Goal: Task Accomplishment & Management: Manage account settings

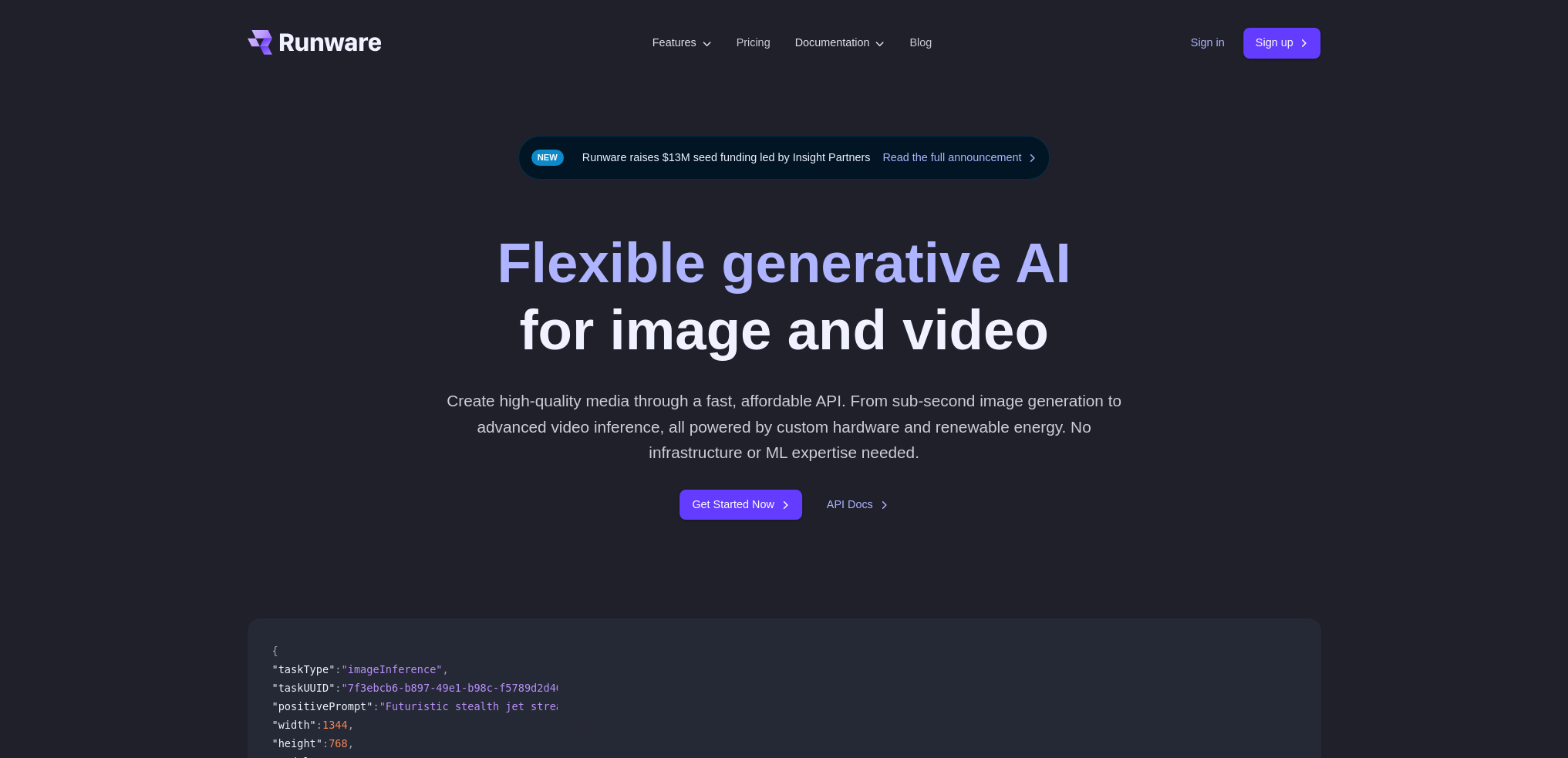
click at [1217, 37] on link "Sign in" at bounding box center [1207, 42] width 34 height 18
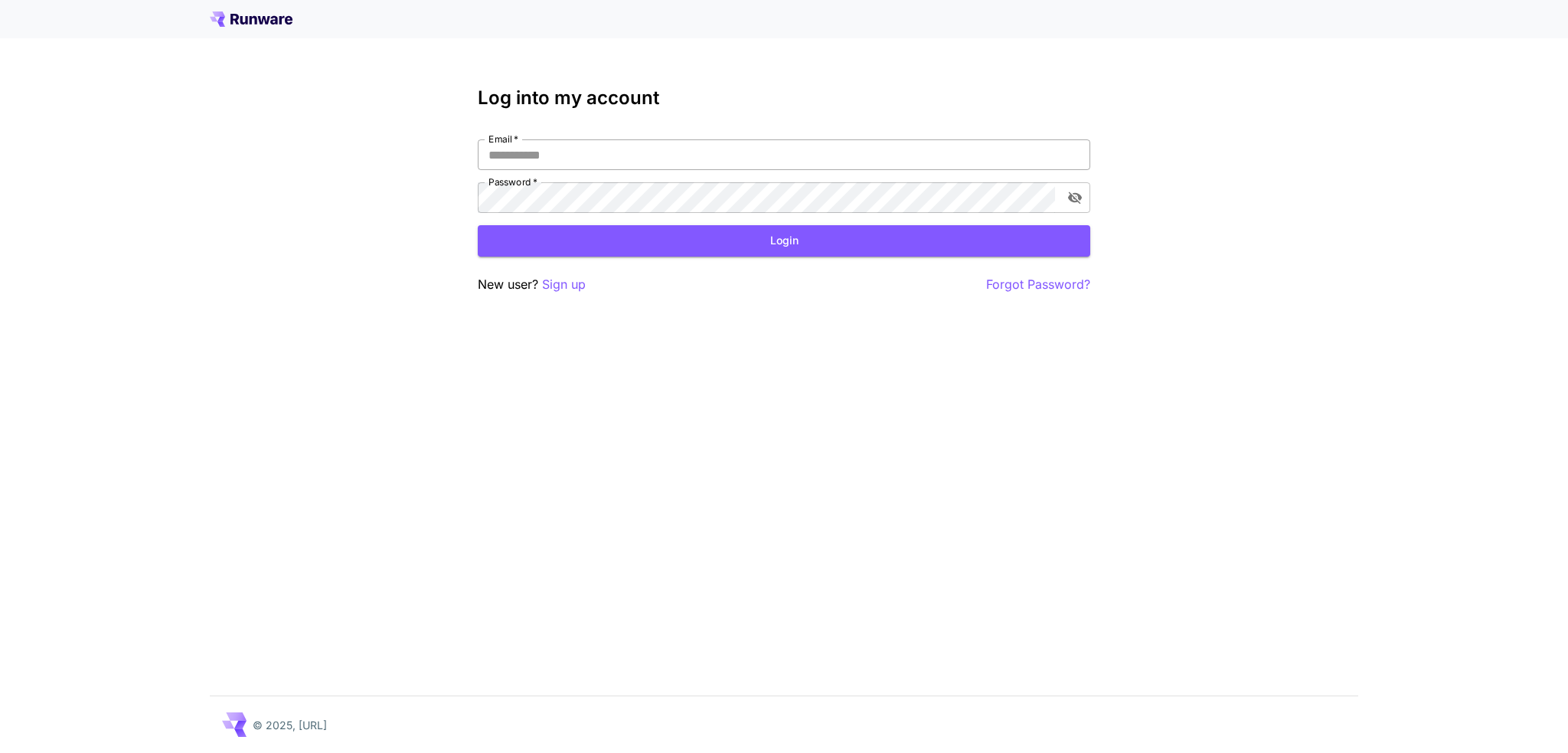
type input "**********"
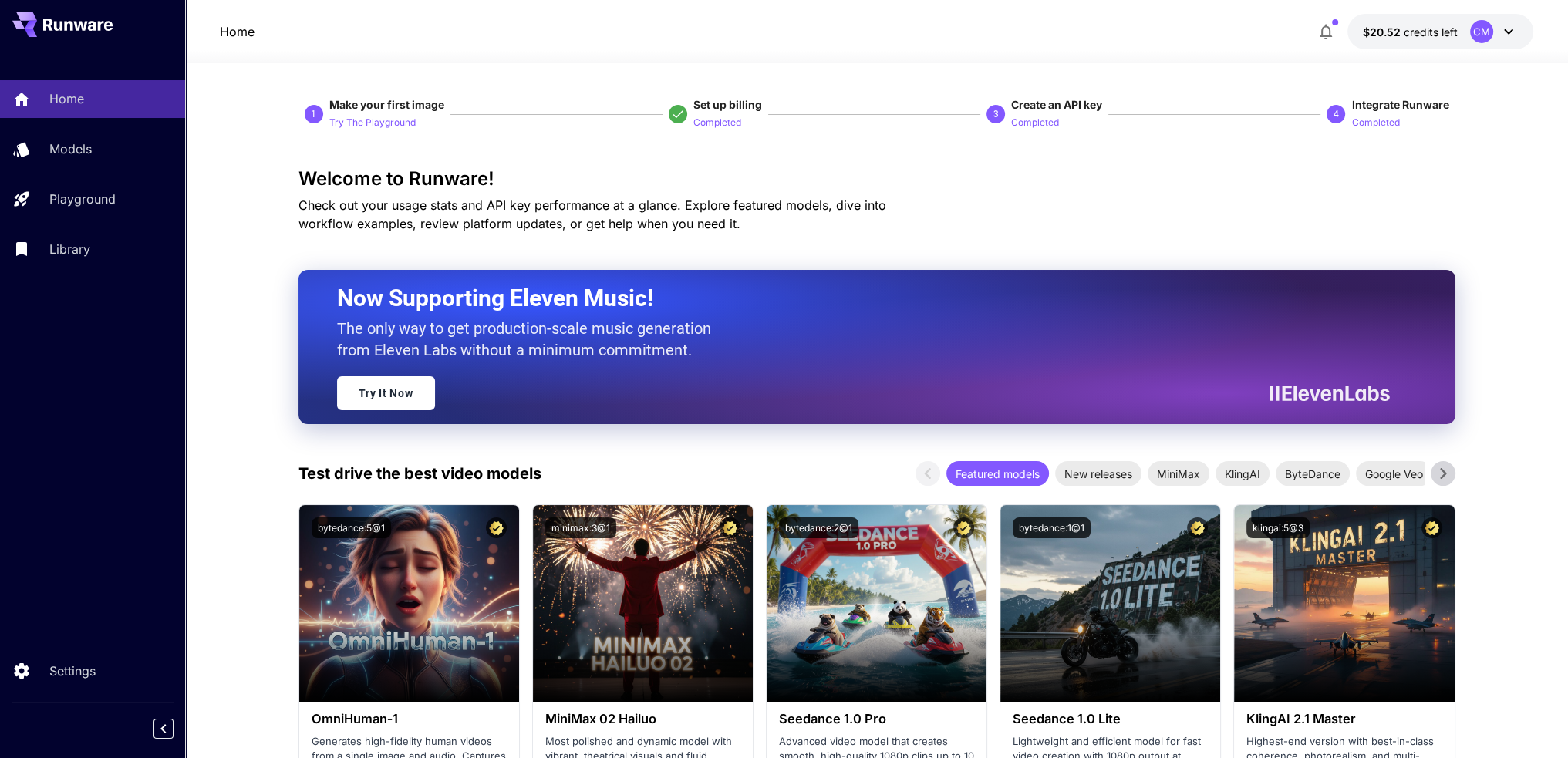
click at [1503, 33] on icon at bounding box center [1509, 32] width 19 height 19
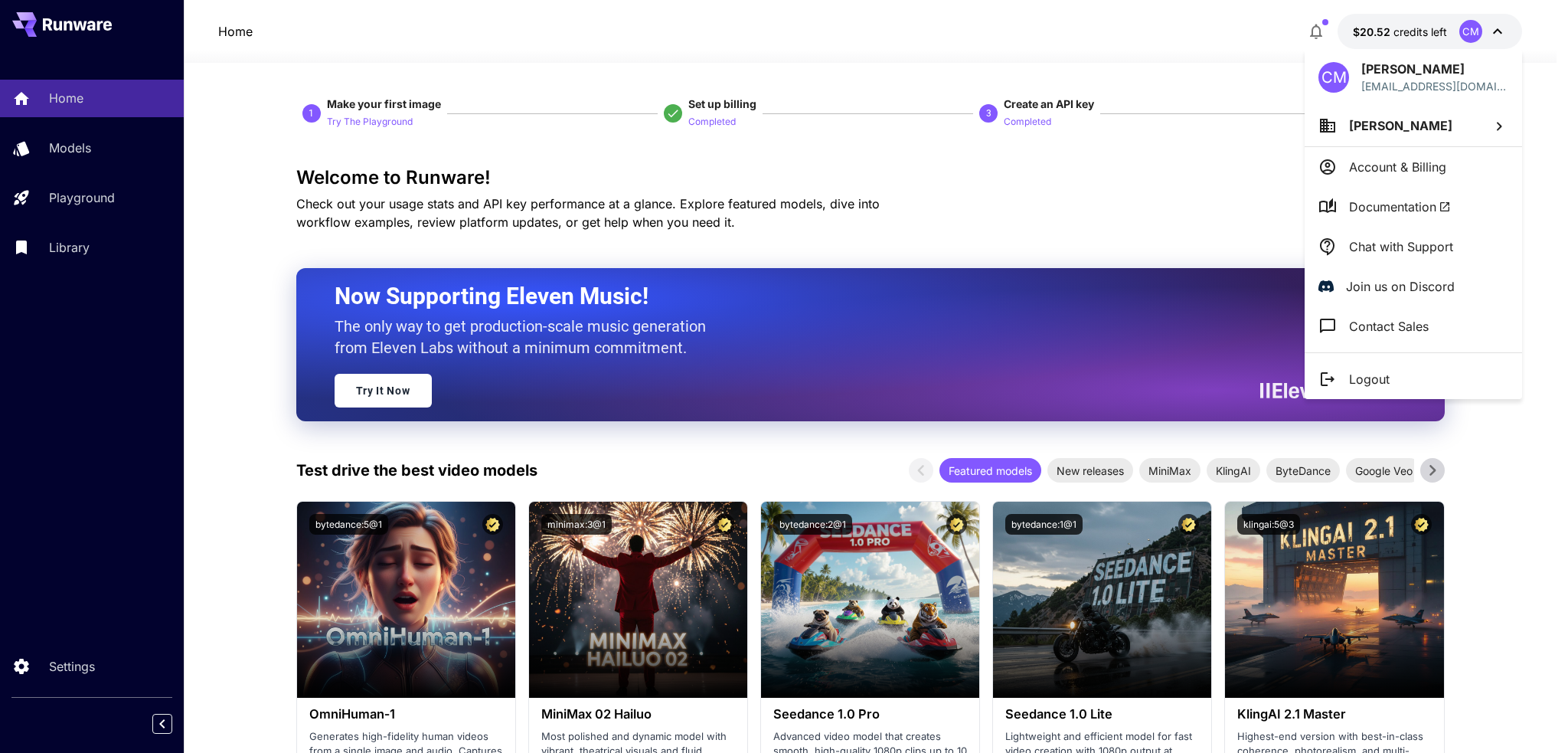
click at [1458, 123] on li "Lucas Bennington" at bounding box center [1414, 126] width 218 height 41
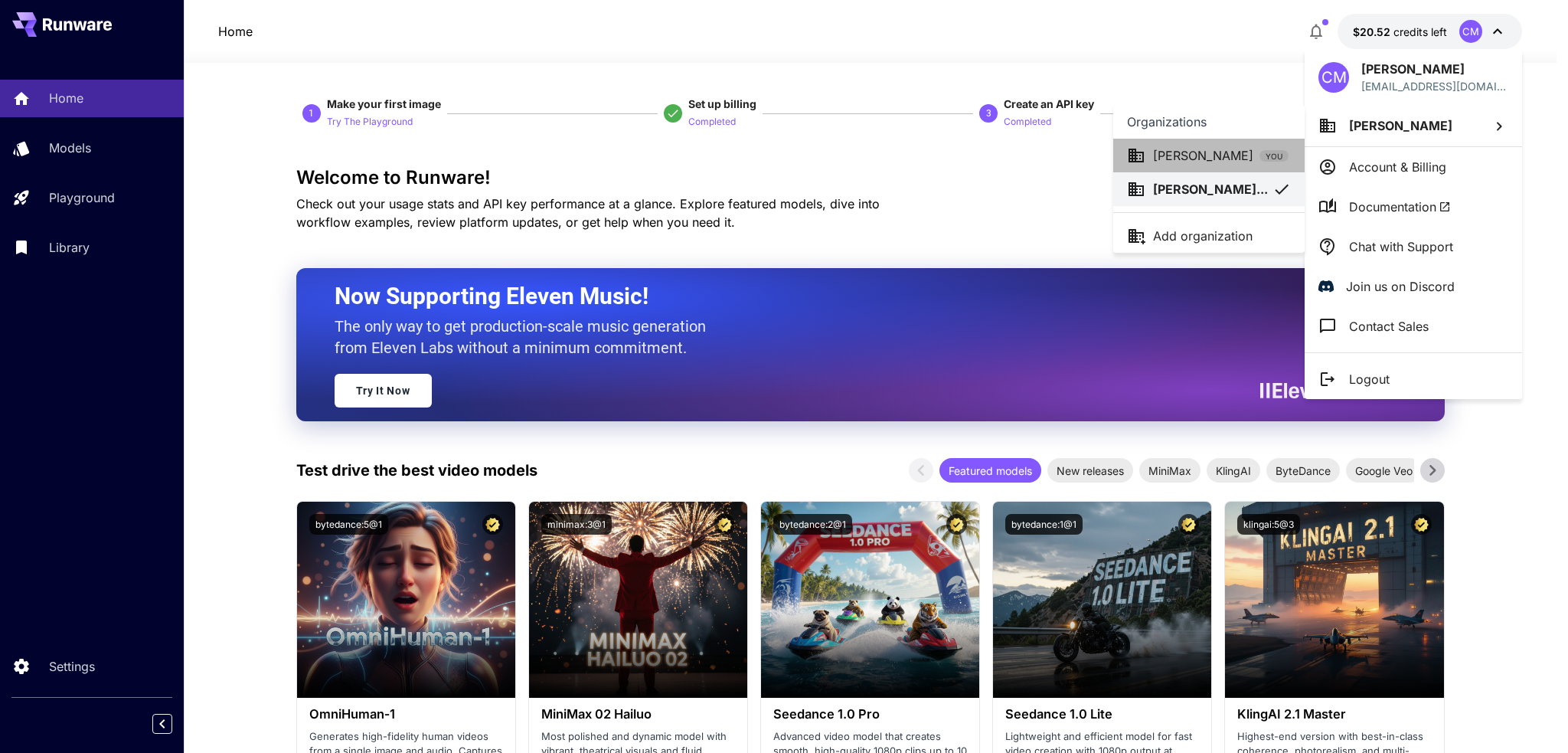
click at [1216, 162] on p "Cal Morrison" at bounding box center [1203, 155] width 101 height 19
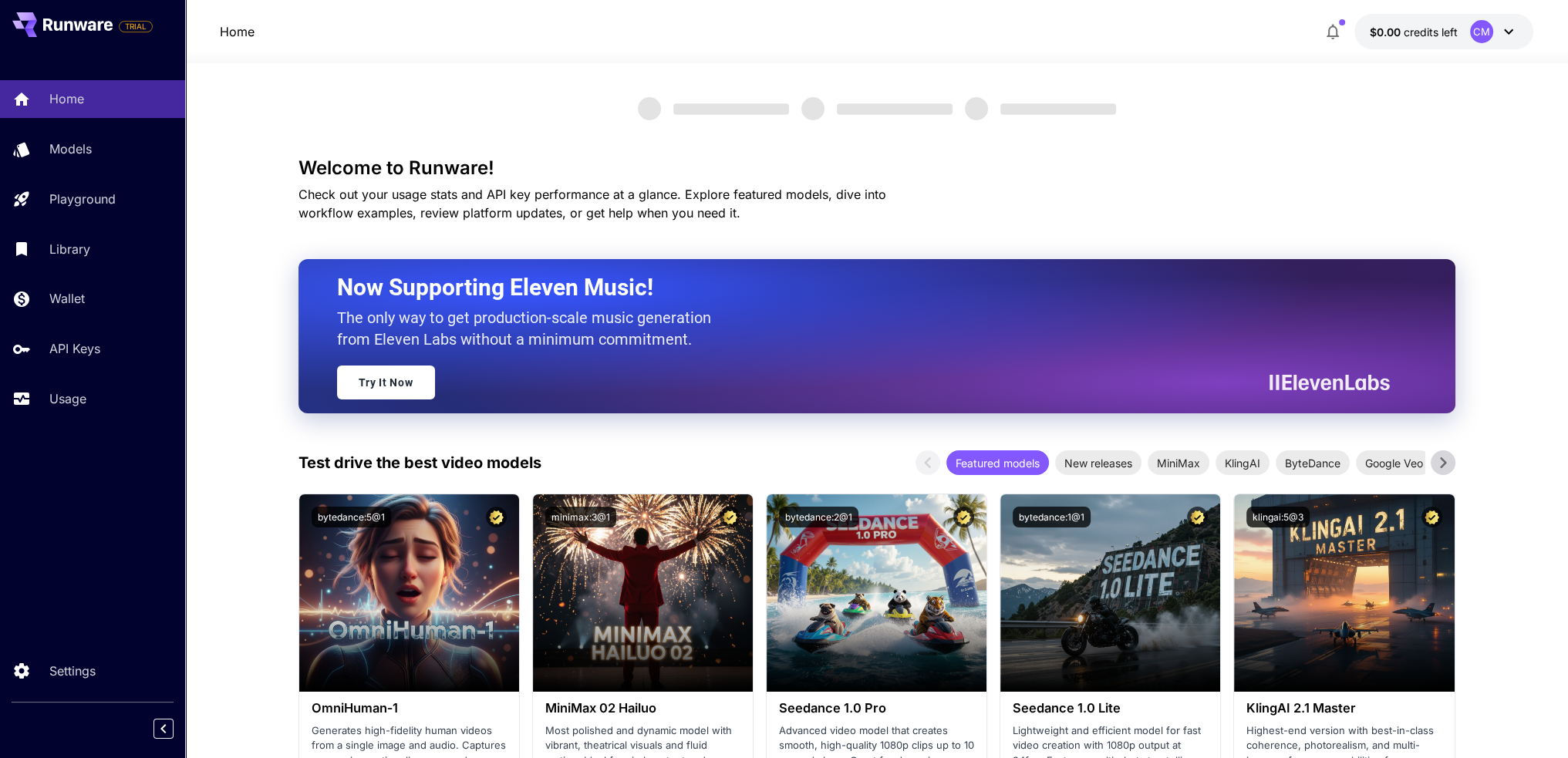
click at [1511, 30] on icon at bounding box center [1509, 32] width 9 height 6
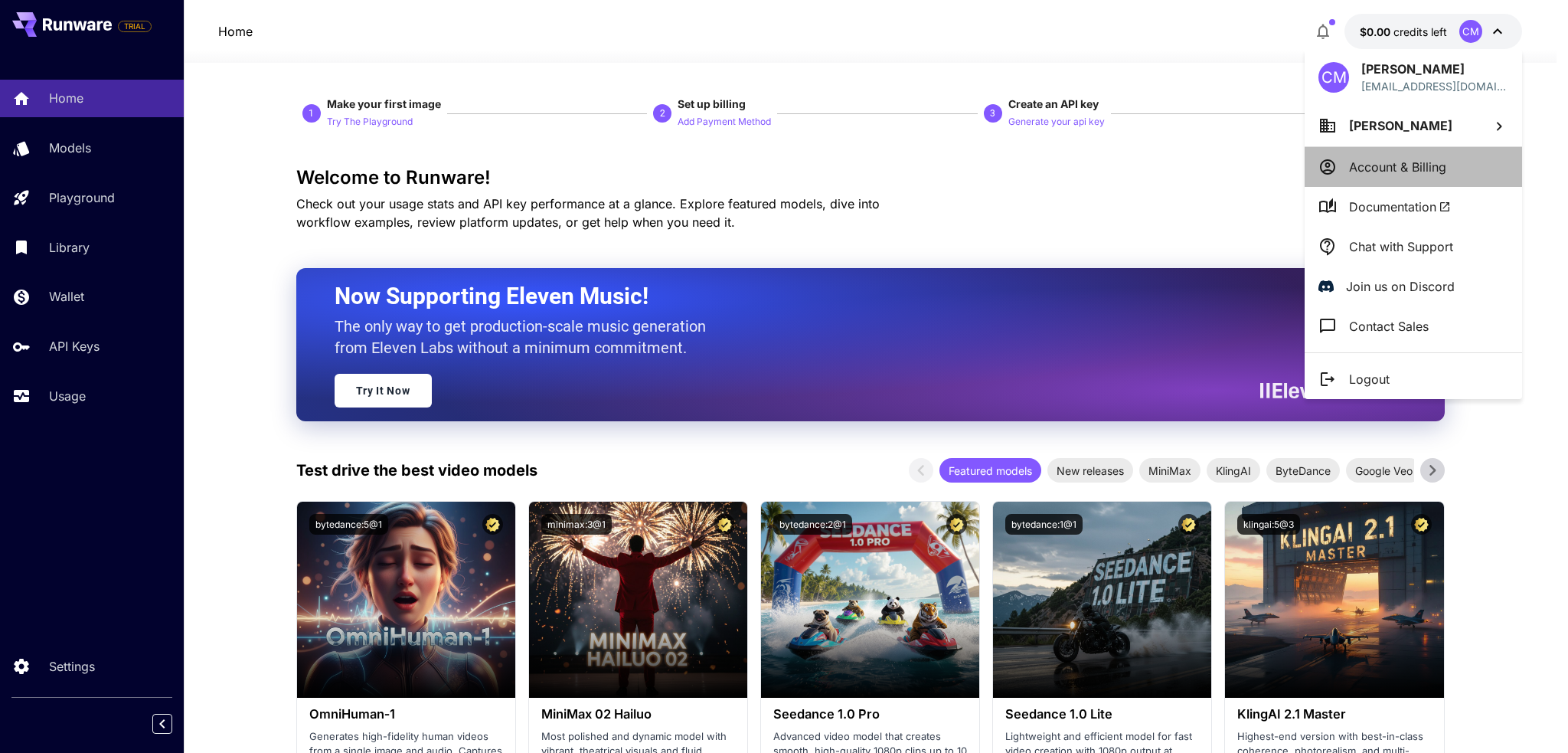
click at [1414, 178] on li "Account & Billing" at bounding box center [1414, 167] width 218 height 40
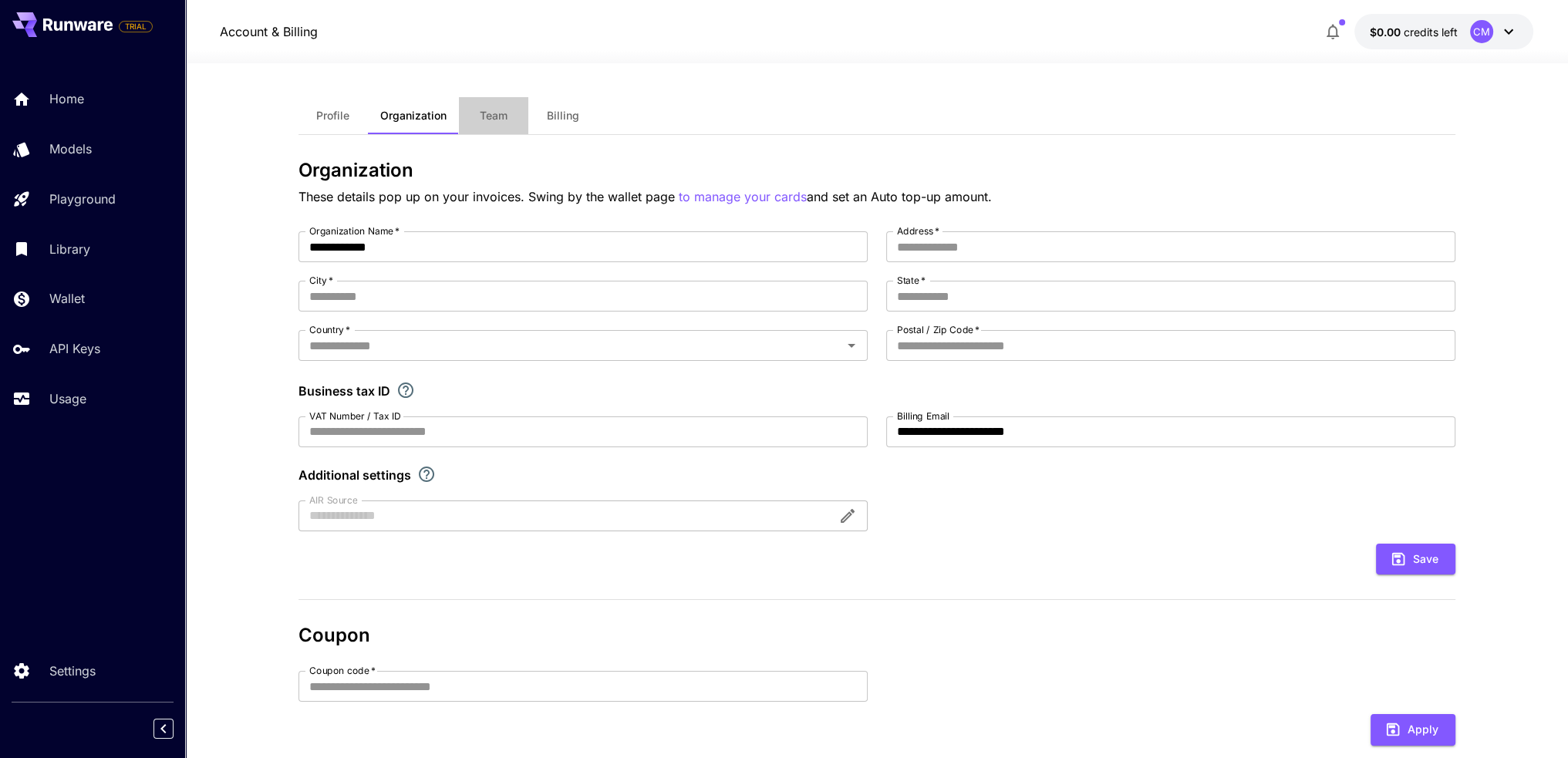
click at [472, 120] on button "Team" at bounding box center [494, 115] width 69 height 37
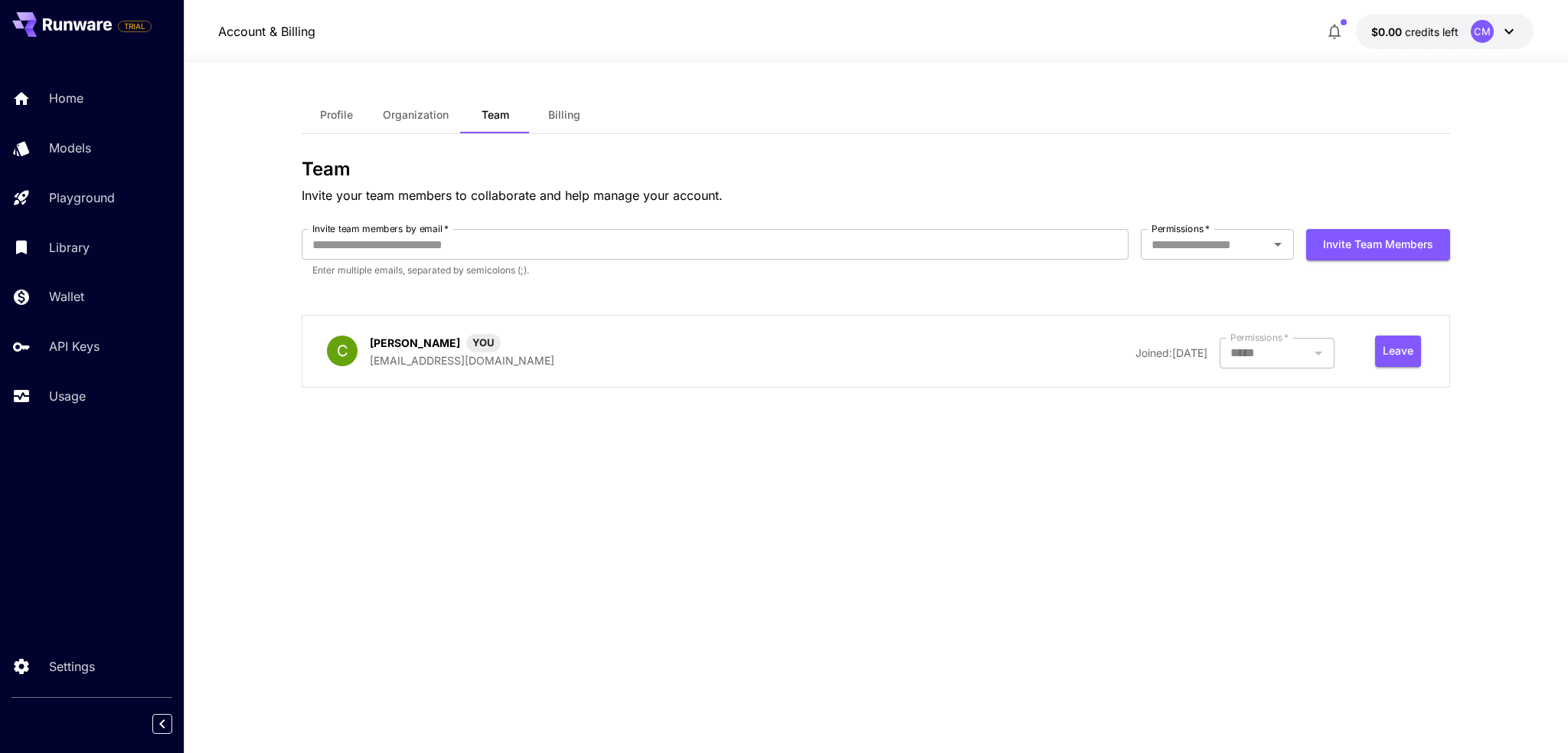
click at [1504, 27] on icon at bounding box center [1509, 32] width 19 height 19
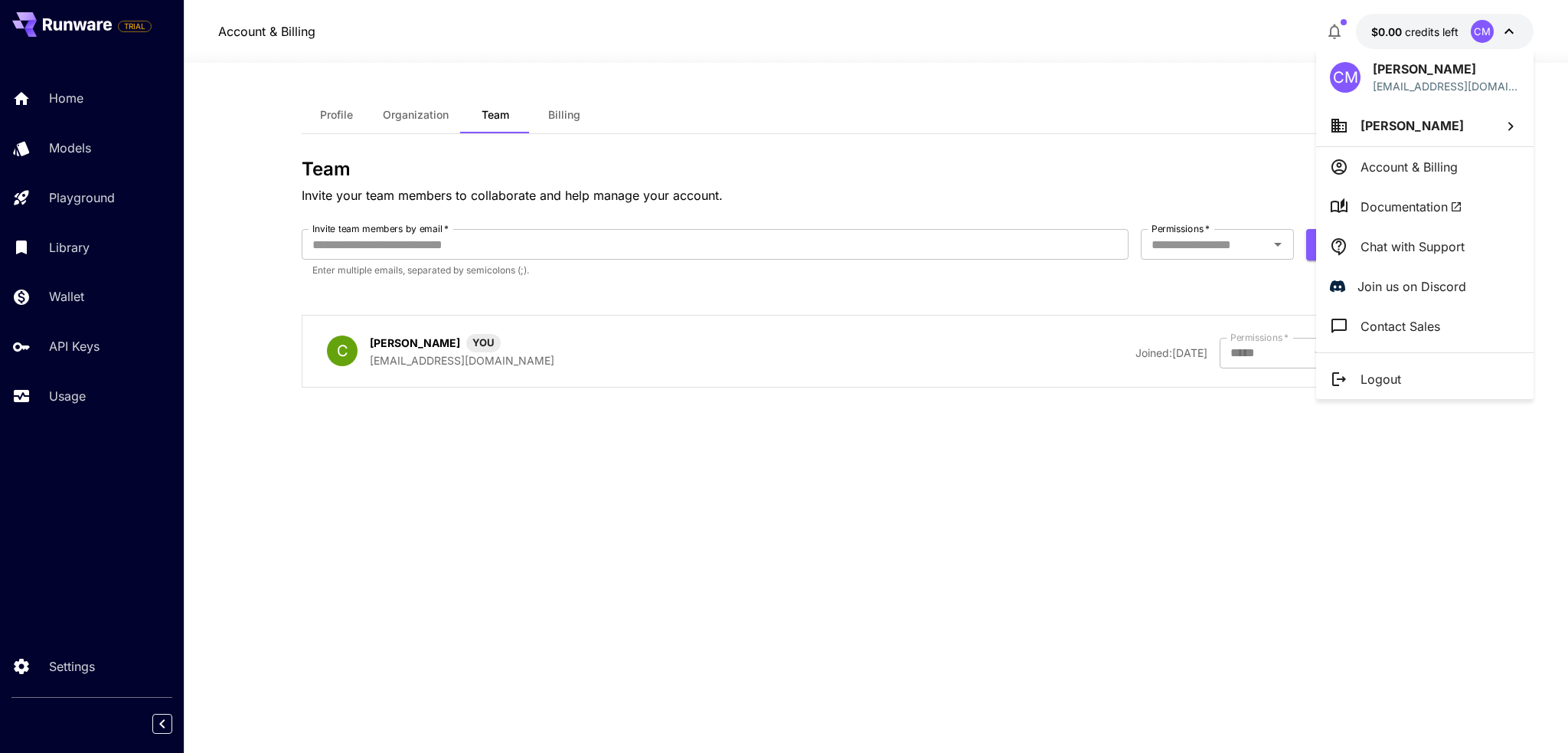
click at [572, 512] on div at bounding box center [784, 376] width 1568 height 753
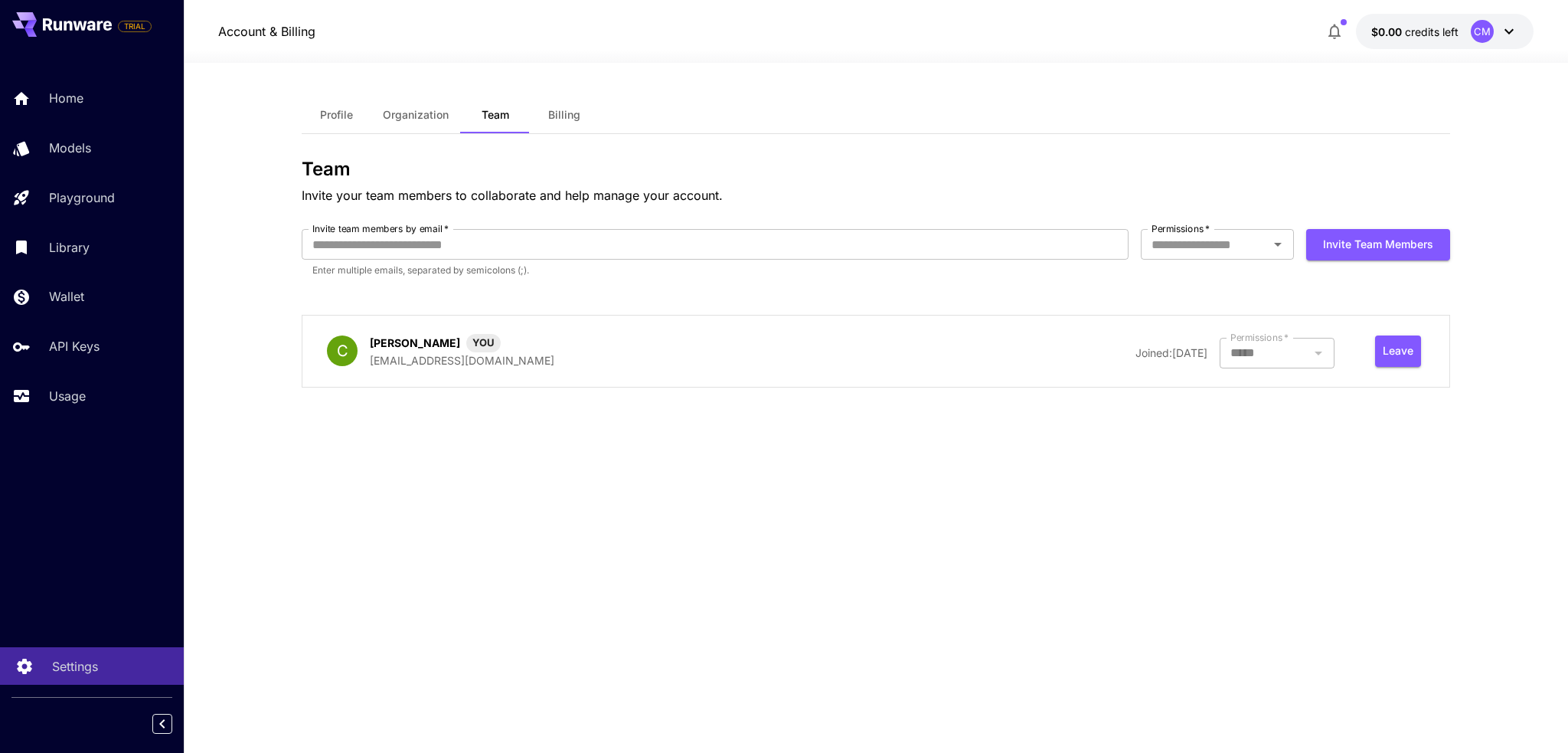
click at [41, 658] on link "Settings" at bounding box center [91, 666] width 183 height 37
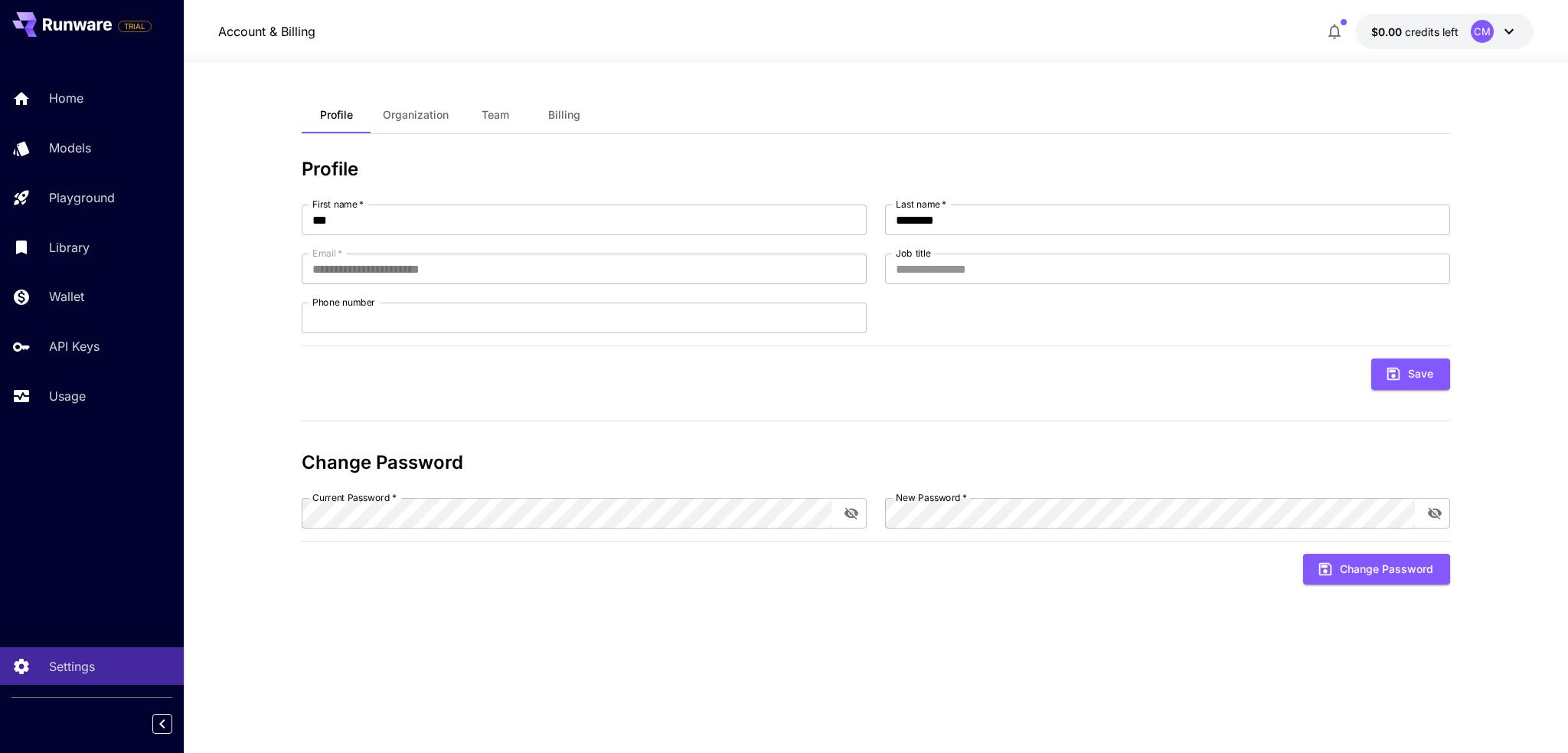
click at [477, 114] on button "Team" at bounding box center [495, 114] width 69 height 36
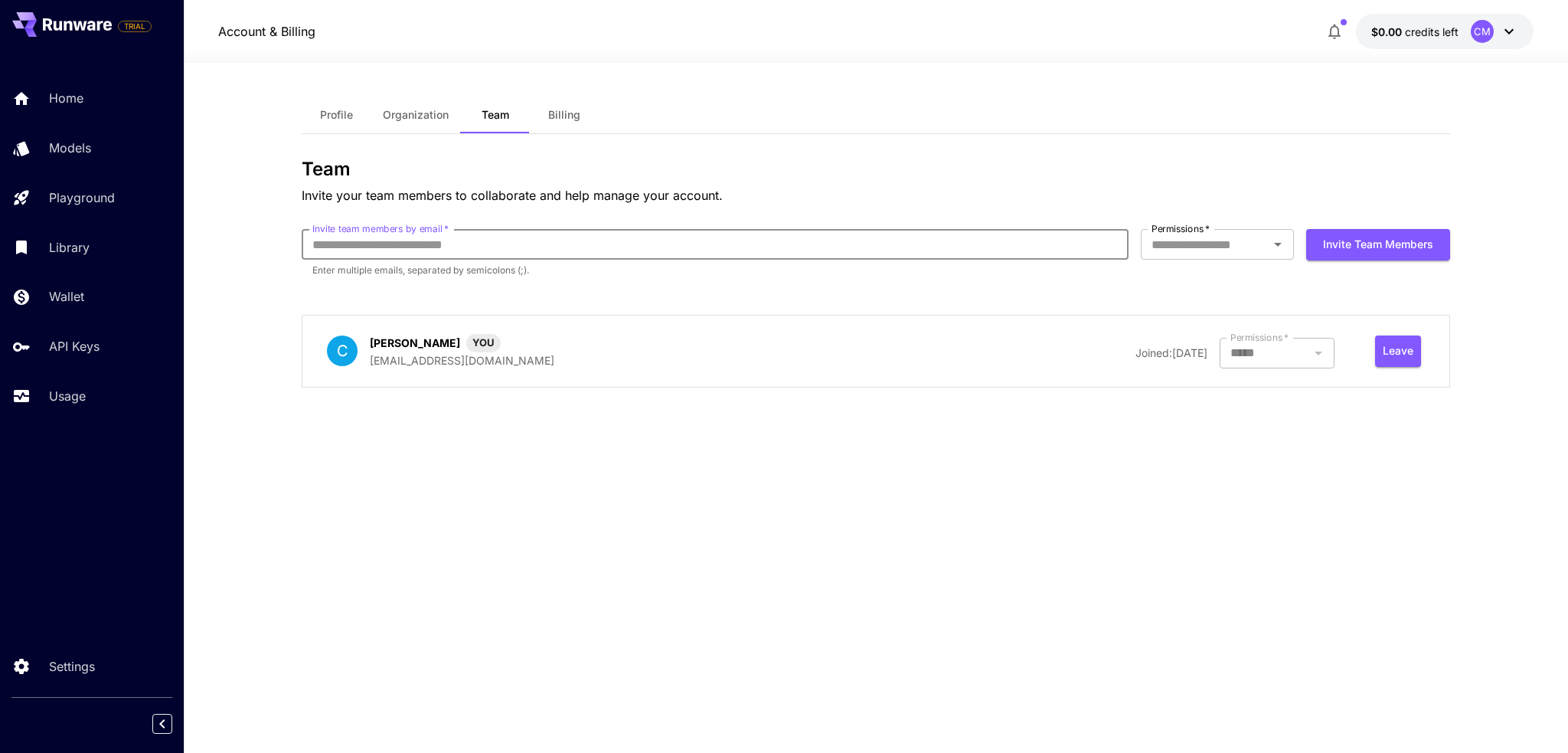
click at [579, 249] on input "Invite team members by email   *" at bounding box center [715, 244] width 827 height 31
click at [1221, 242] on input "Permissions   *" at bounding box center [1205, 244] width 119 height 21
click at [1250, 193] on p "Invite your team members to collaborate and help manage your account." at bounding box center [876, 195] width 1148 height 19
click at [1252, 353] on div at bounding box center [1277, 353] width 114 height 31
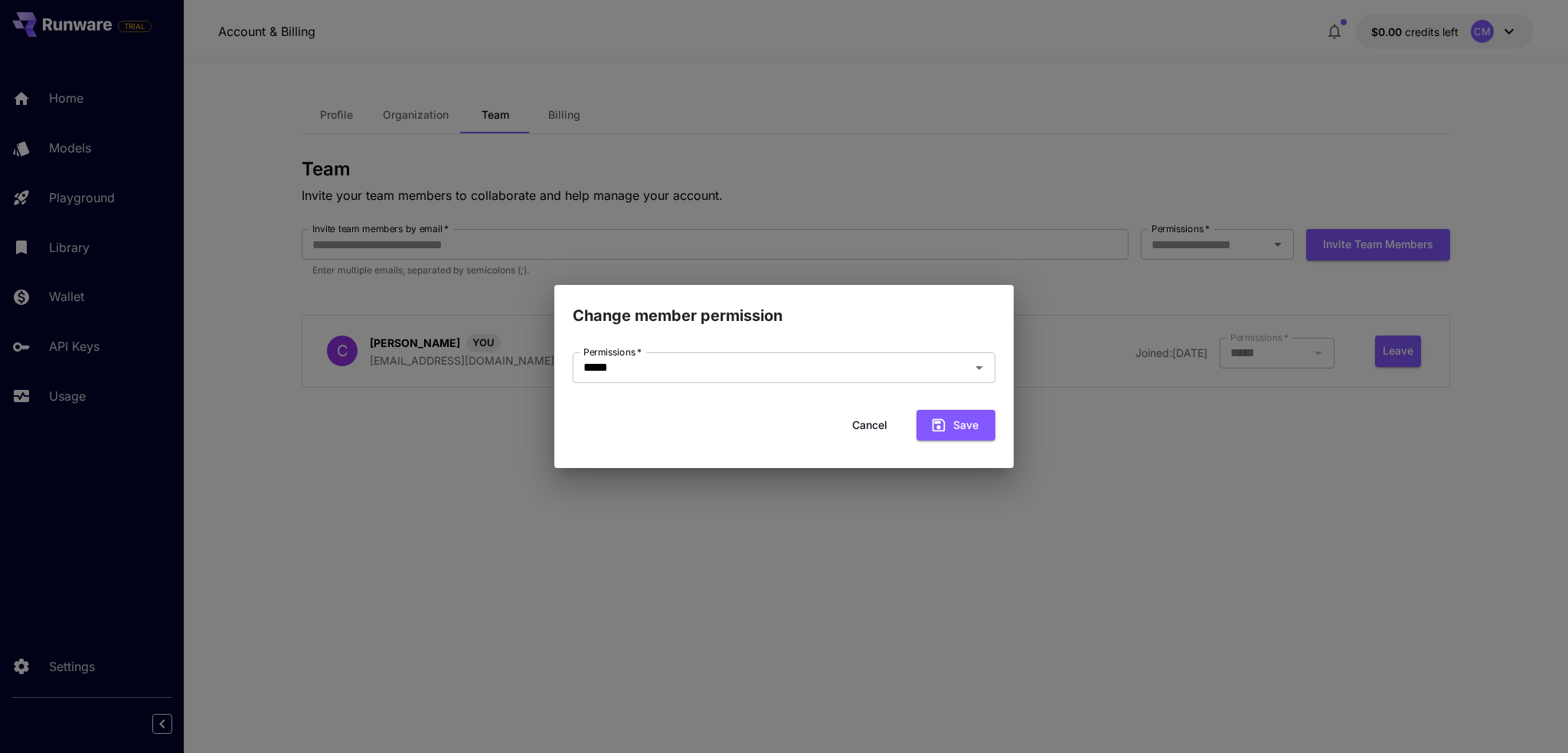
drag, startPoint x: 1391, startPoint y: 76, endPoint x: 1381, endPoint y: 87, distance: 14.9
click at [1391, 77] on div "Change member permission Permissions   * ***** Permissions   * Cancel Save" at bounding box center [784, 376] width 1568 height 753
click at [1481, 17] on div "Change member permission Permissions   * ***** Permissions   * Cancel Save" at bounding box center [784, 376] width 1568 height 753
click at [872, 421] on button "Cancel" at bounding box center [870, 425] width 69 height 32
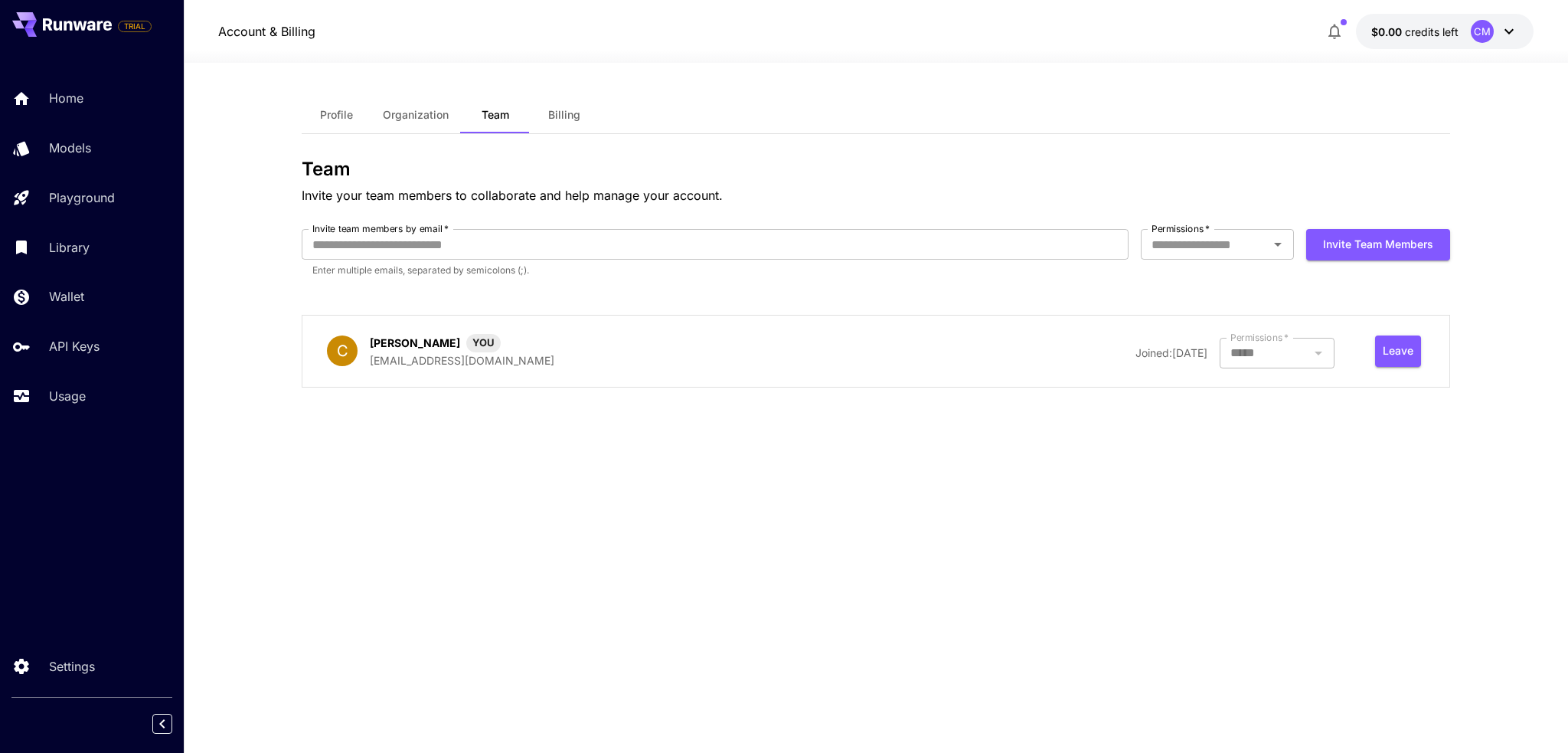
click at [1508, 31] on icon at bounding box center [1509, 32] width 19 height 19
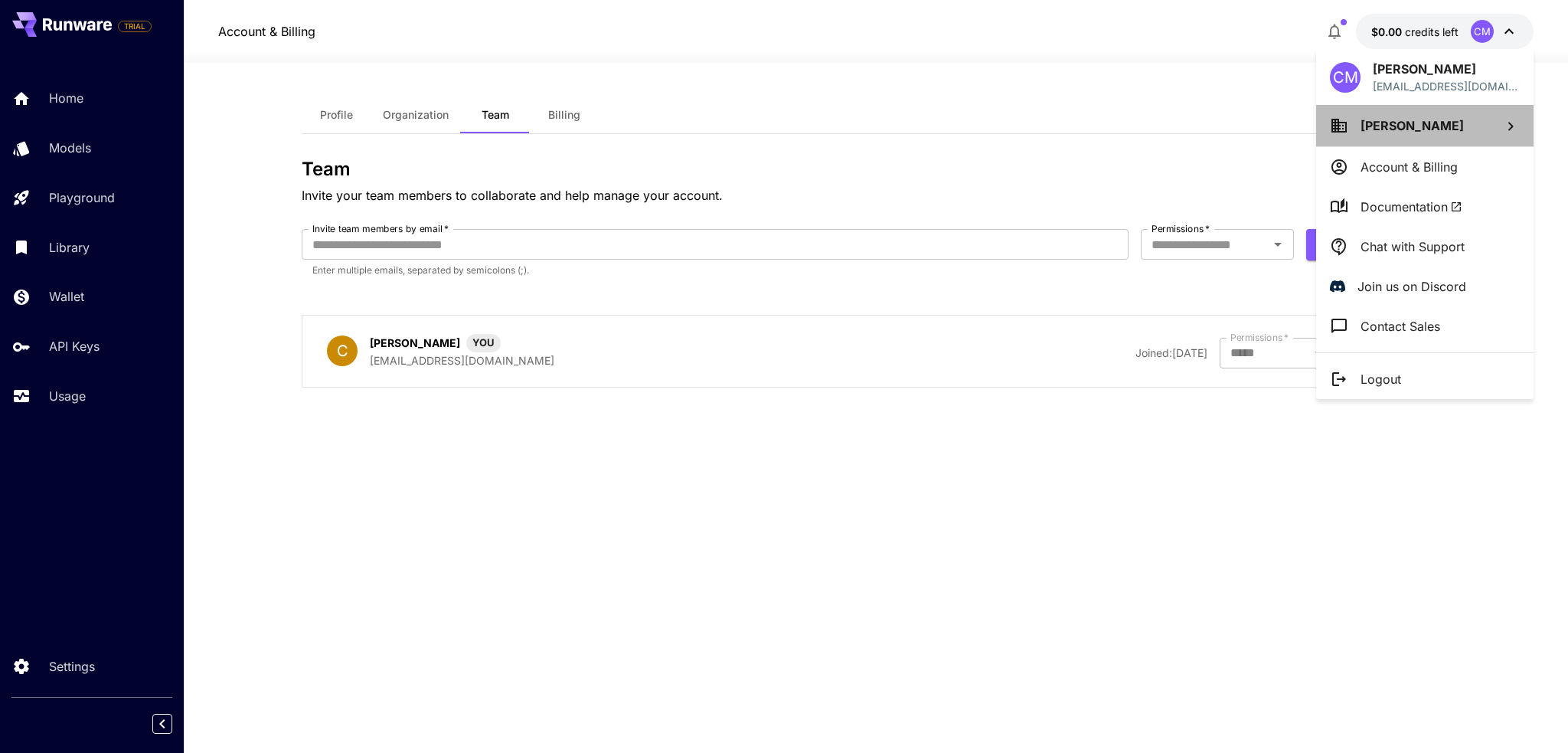
click at [1461, 122] on li "Cal Morrison" at bounding box center [1425, 126] width 218 height 41
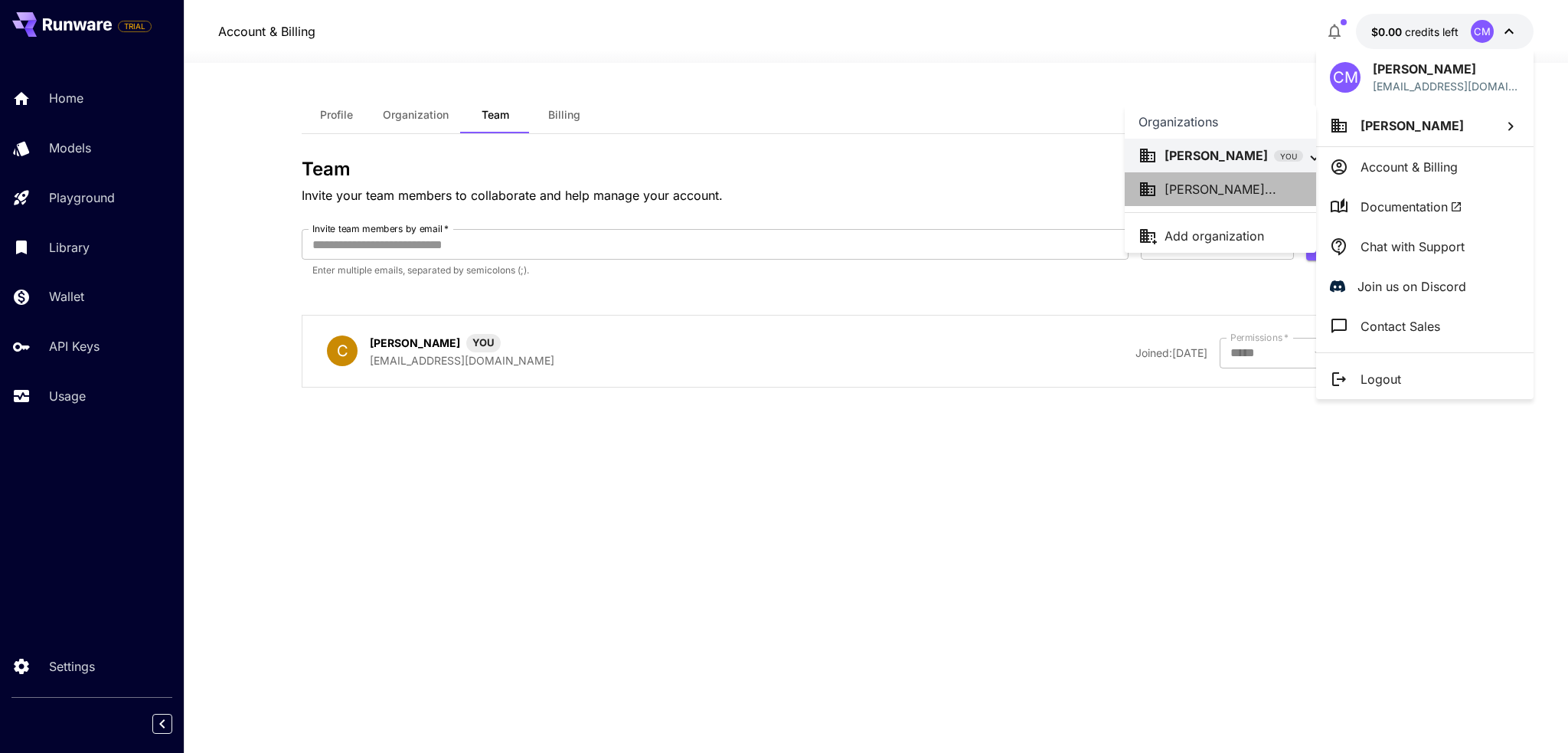
click at [1238, 193] on p "Lucas Benningt..." at bounding box center [1221, 189] width 112 height 19
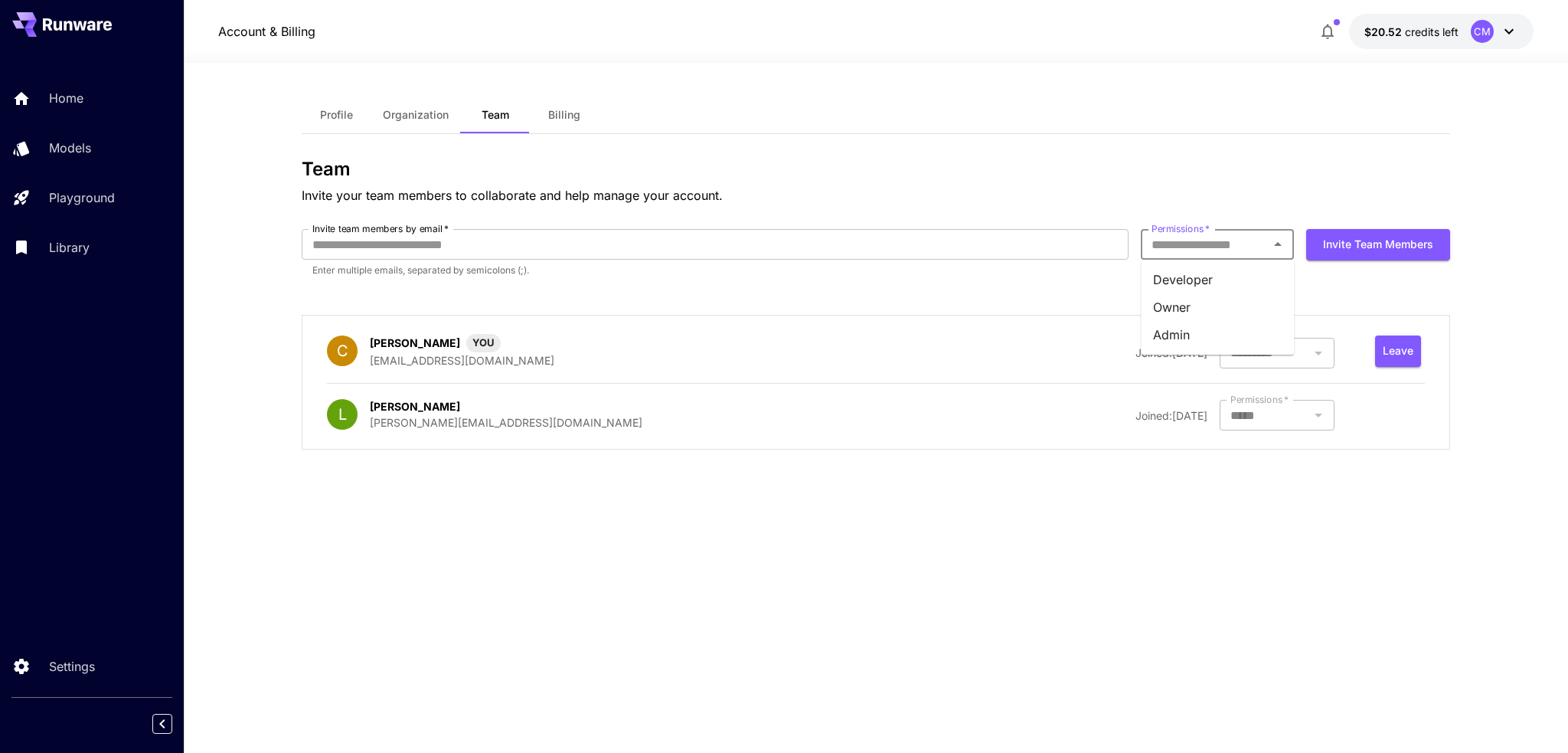
click at [1259, 238] on input "Permissions   *" at bounding box center [1205, 244] width 119 height 21
click at [1225, 276] on li "Developer" at bounding box center [1217, 280] width 154 height 28
click at [1213, 244] on input "*********" at bounding box center [1195, 244] width 99 height 21
click at [1199, 320] on li "Owner" at bounding box center [1217, 307] width 154 height 28
click at [1228, 258] on div "***** Permissions   *" at bounding box center [1217, 244] width 154 height 31
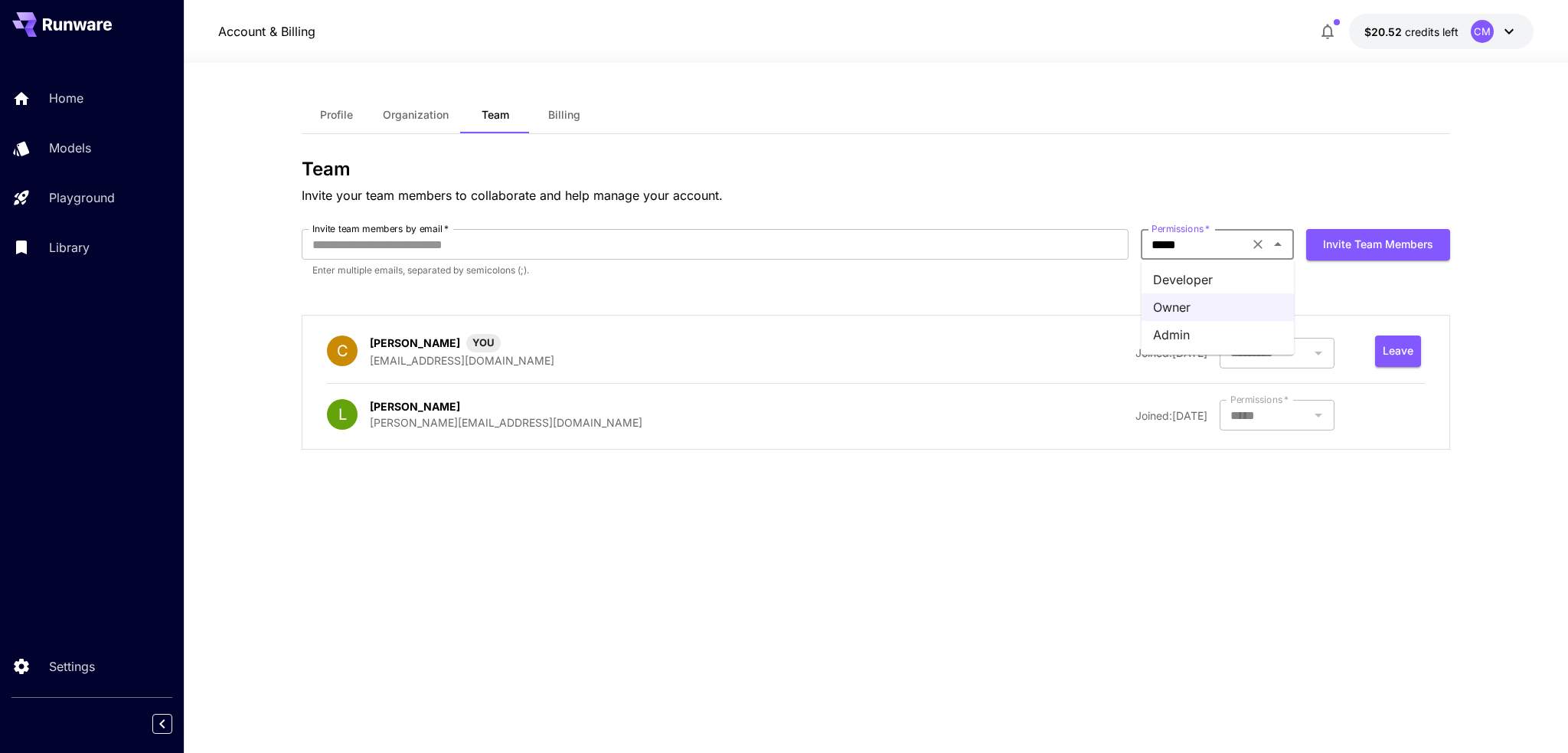
click at [1202, 322] on li "Admin" at bounding box center [1217, 335] width 154 height 28
click at [1212, 258] on div "***** Permissions   *" at bounding box center [1217, 244] width 154 height 31
click at [1234, 208] on div "Team Invite your team members to collaborate and help manage your account. Invi…" at bounding box center [876, 310] width 1148 height 303
click at [1255, 241] on icon "Clear" at bounding box center [1258, 245] width 9 height 9
click at [1279, 247] on icon "Open" at bounding box center [1278, 245] width 19 height 19
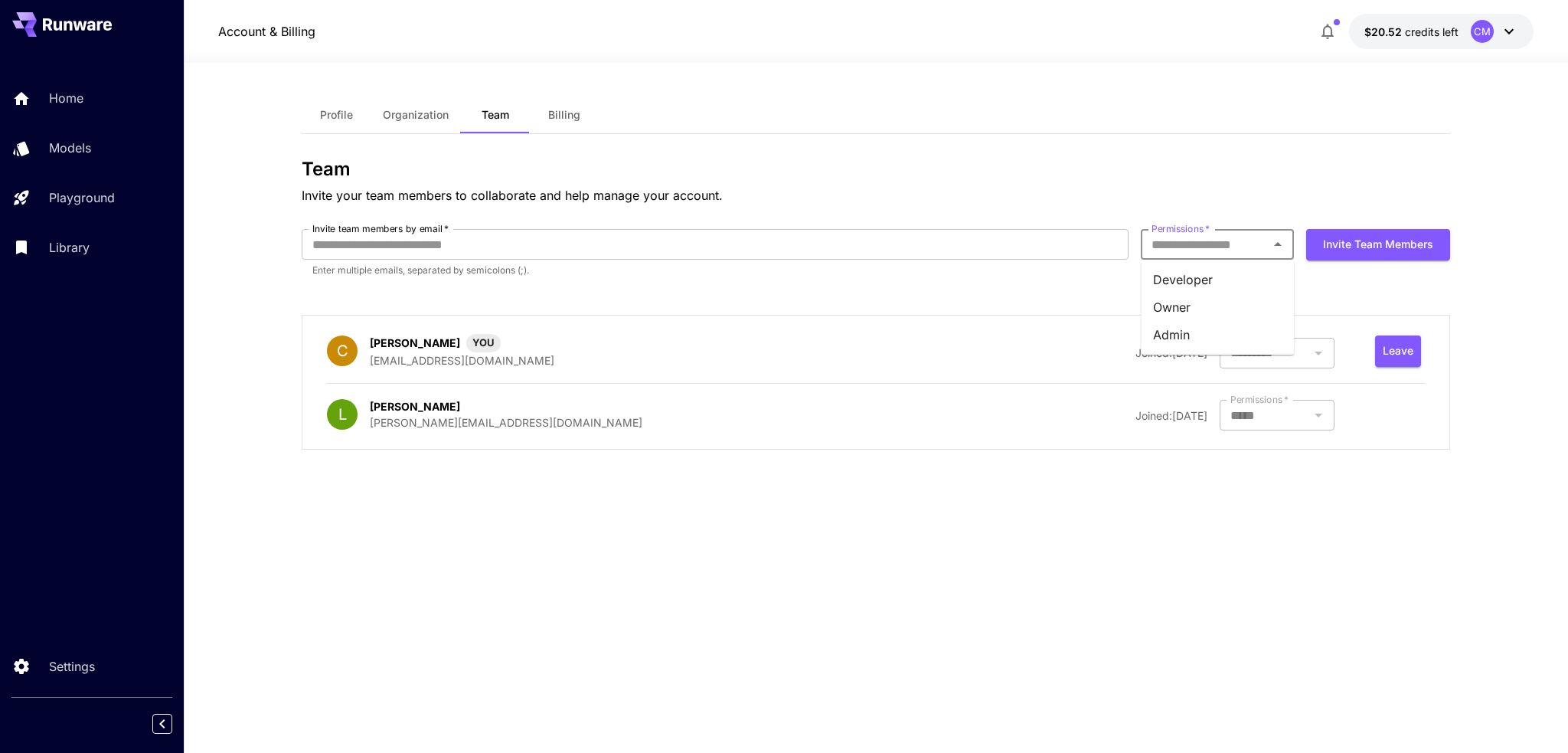
click at [1248, 281] on li "Developer" at bounding box center [1217, 280] width 154 height 28
